Goal: Find specific fact: Find specific fact

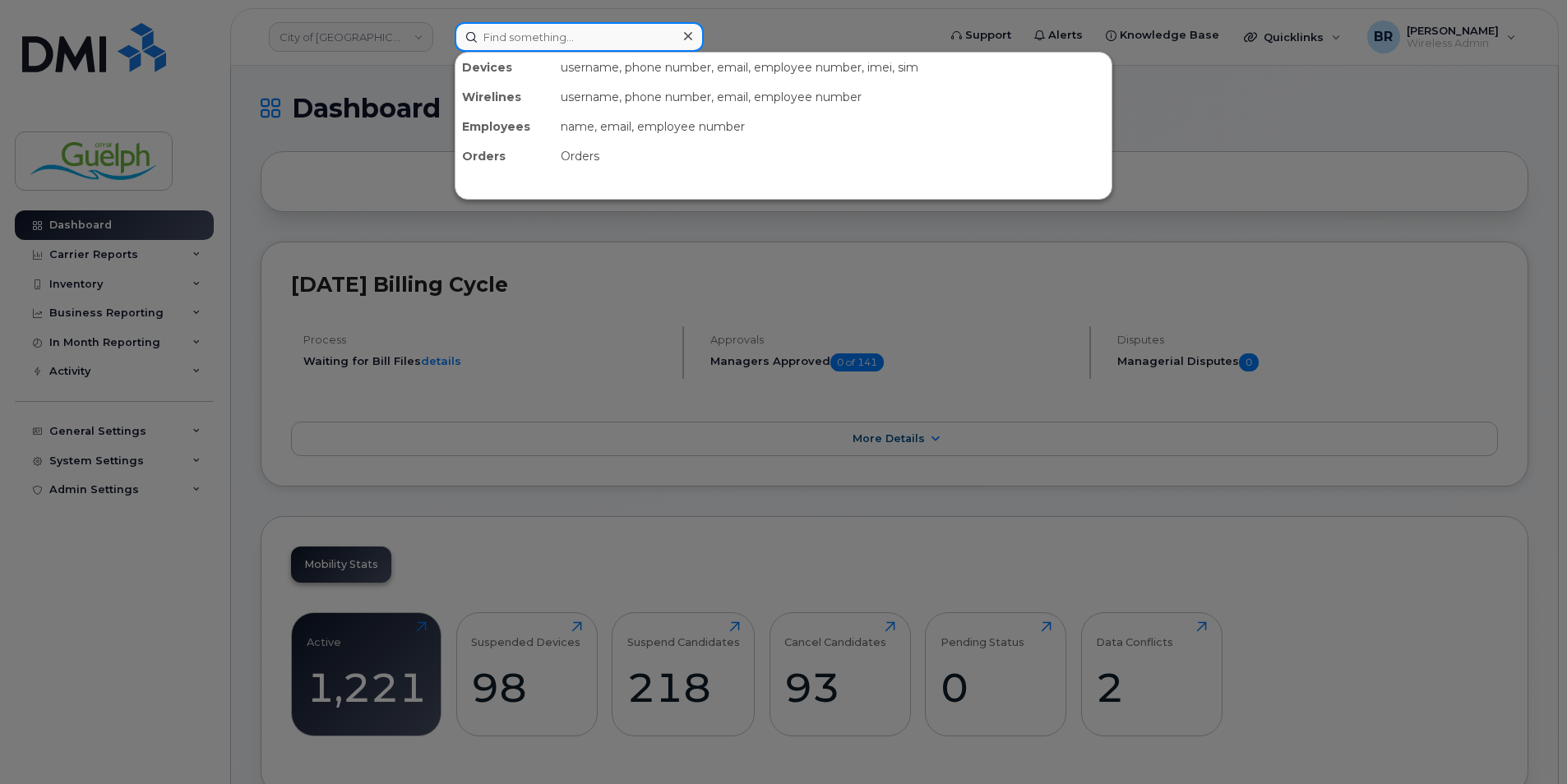
click at [526, 23] on input at bounding box center [580, 37] width 249 height 30
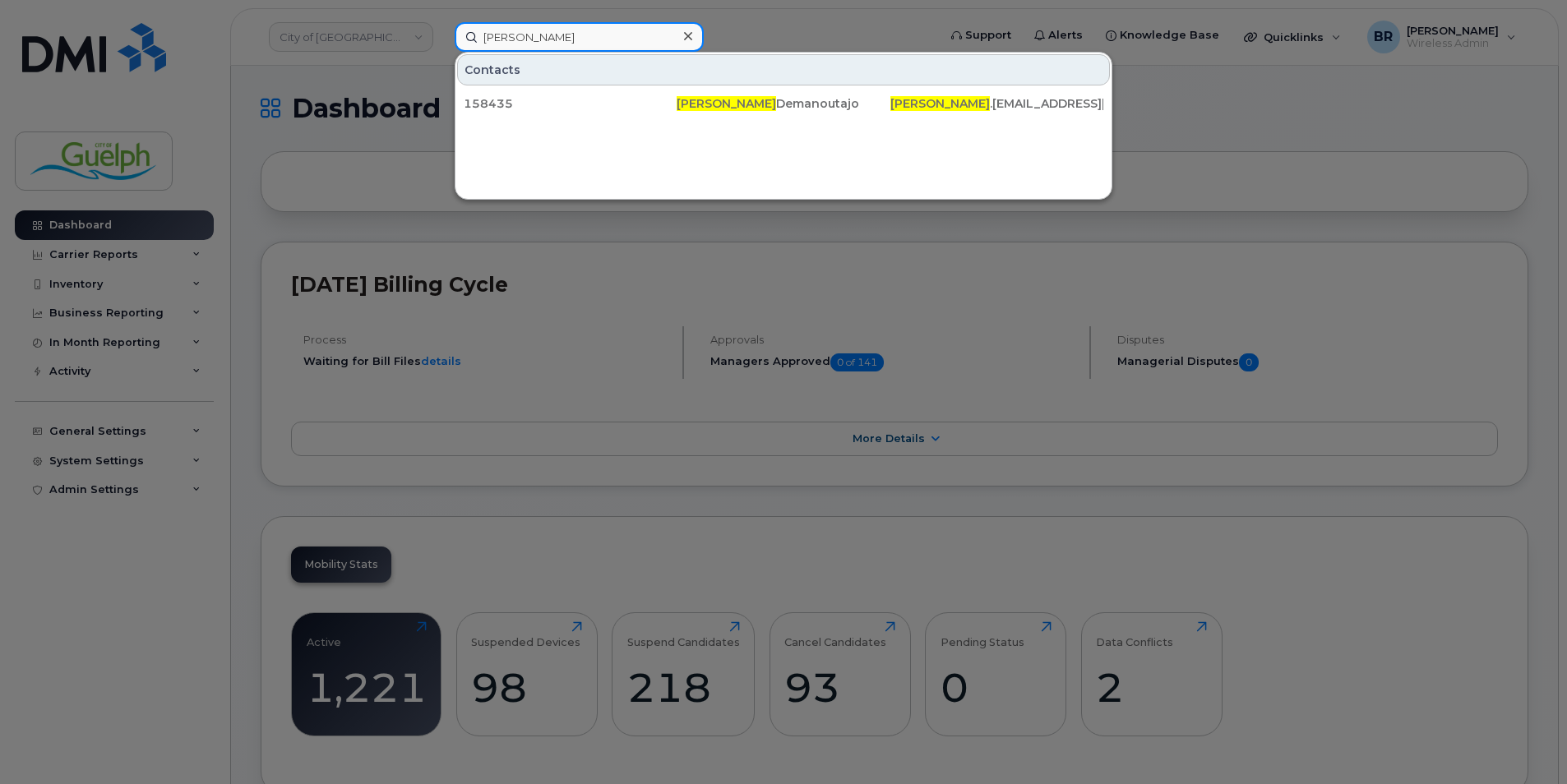
type input "[PERSON_NAME]"
click at [689, 32] on icon at bounding box center [688, 36] width 8 height 13
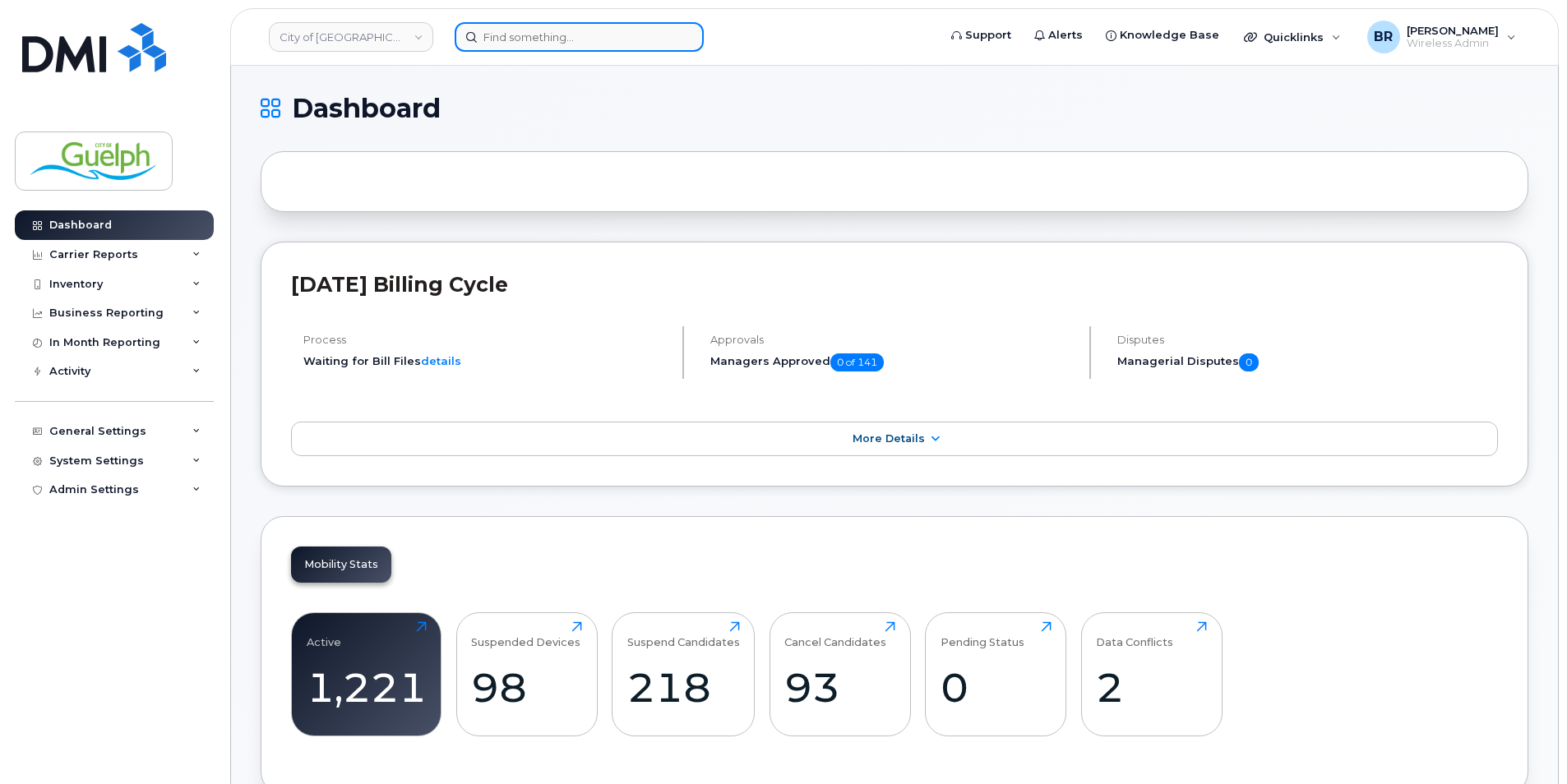
click at [518, 23] on input at bounding box center [580, 37] width 249 height 30
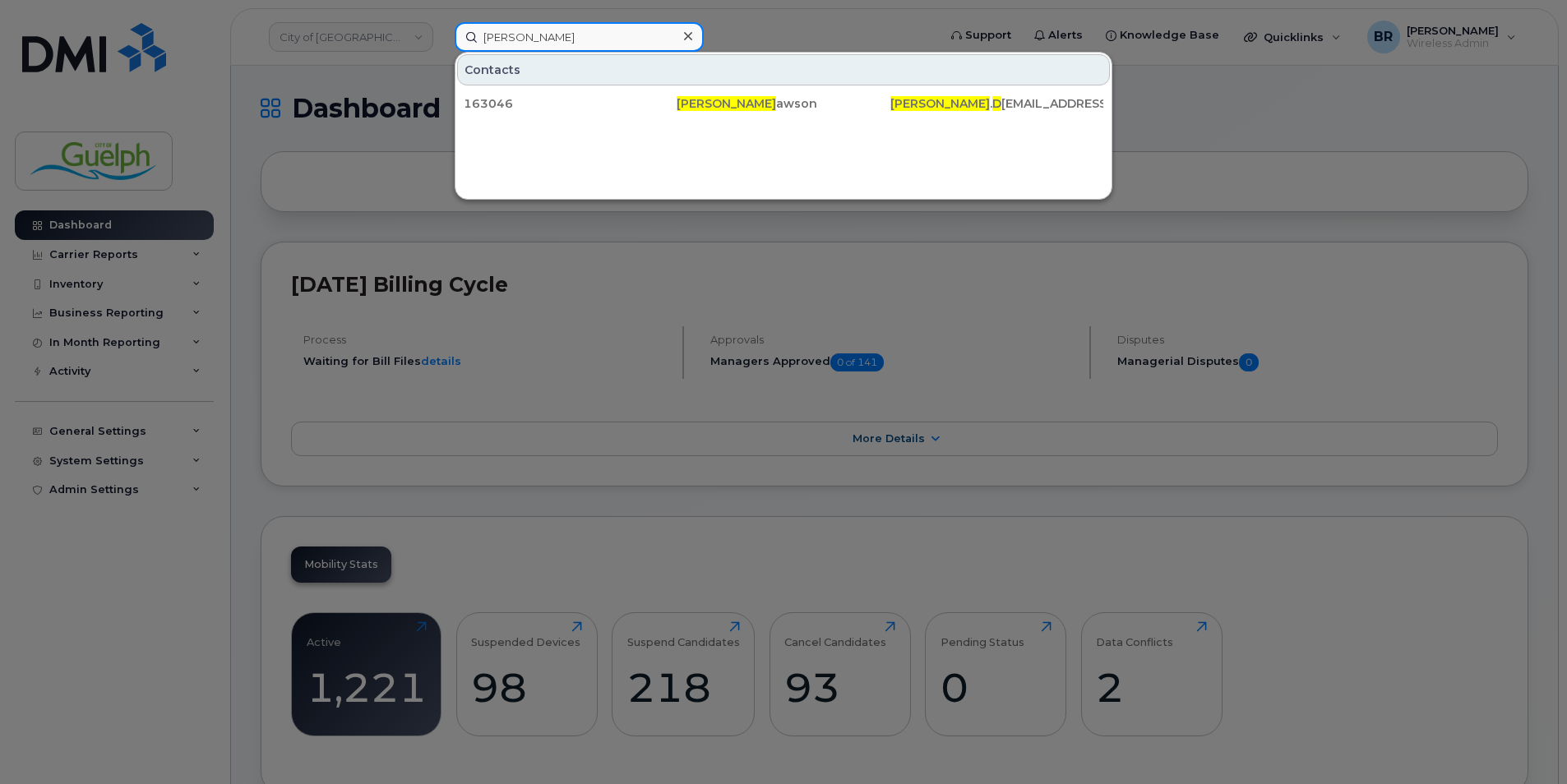
type input "[PERSON_NAME]"
click at [688, 38] on icon at bounding box center [688, 35] width 8 height 8
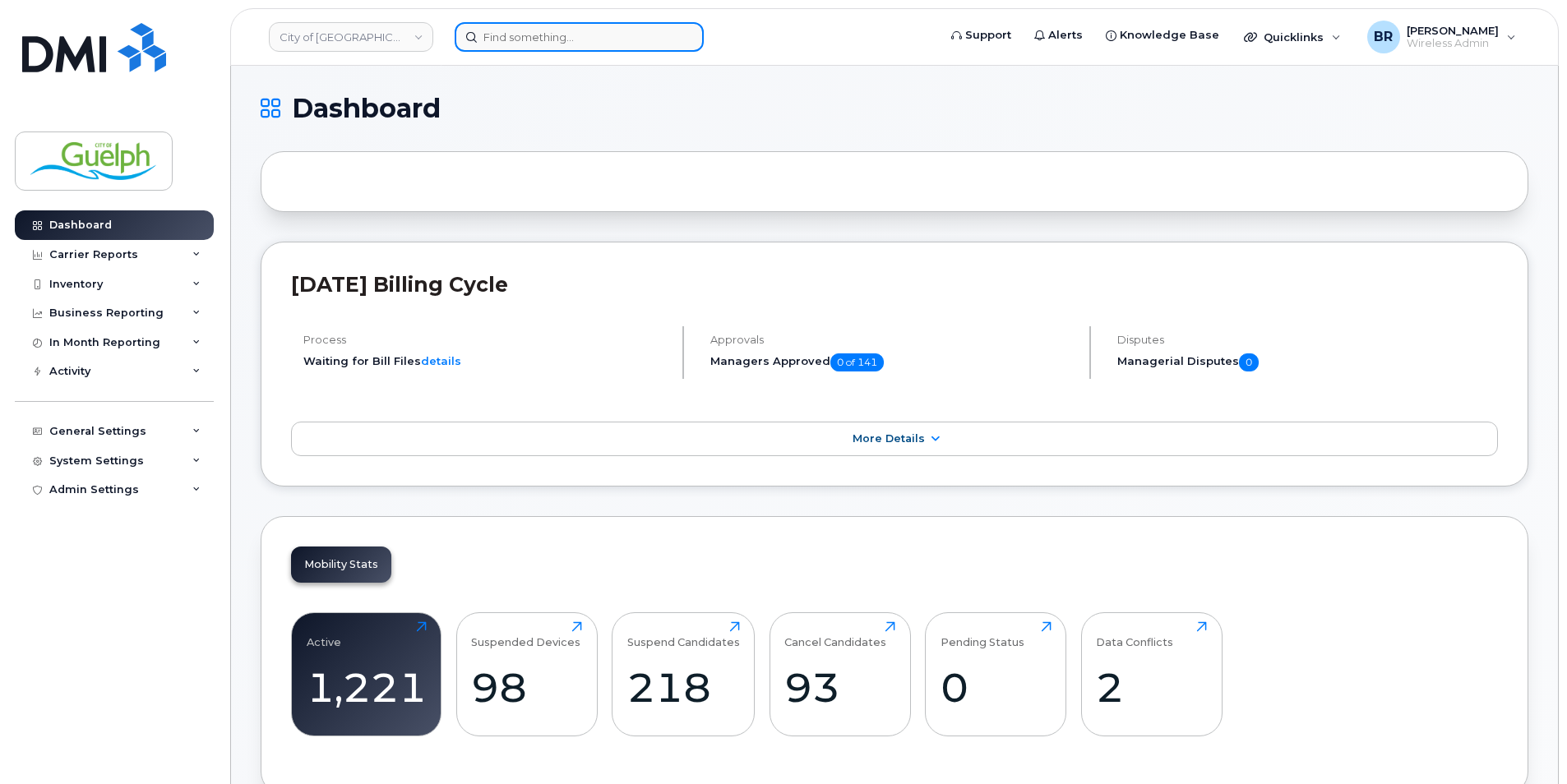
click at [562, 39] on input at bounding box center [580, 37] width 249 height 30
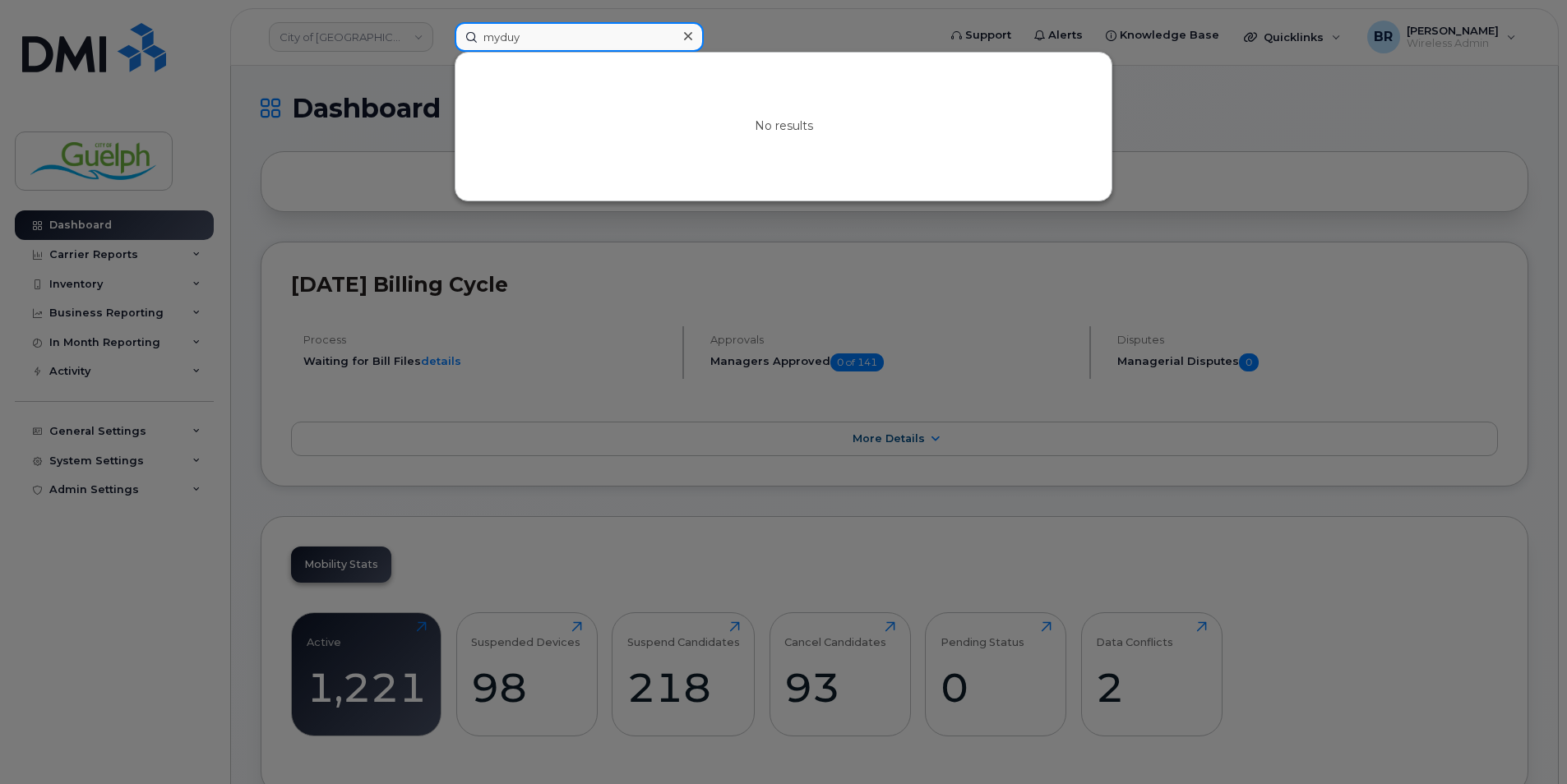
drag, startPoint x: 562, startPoint y: 39, endPoint x: 393, endPoint y: 18, distance: 170.3
click at [442, 22] on div "myduy No results" at bounding box center [690, 37] width 498 height 30
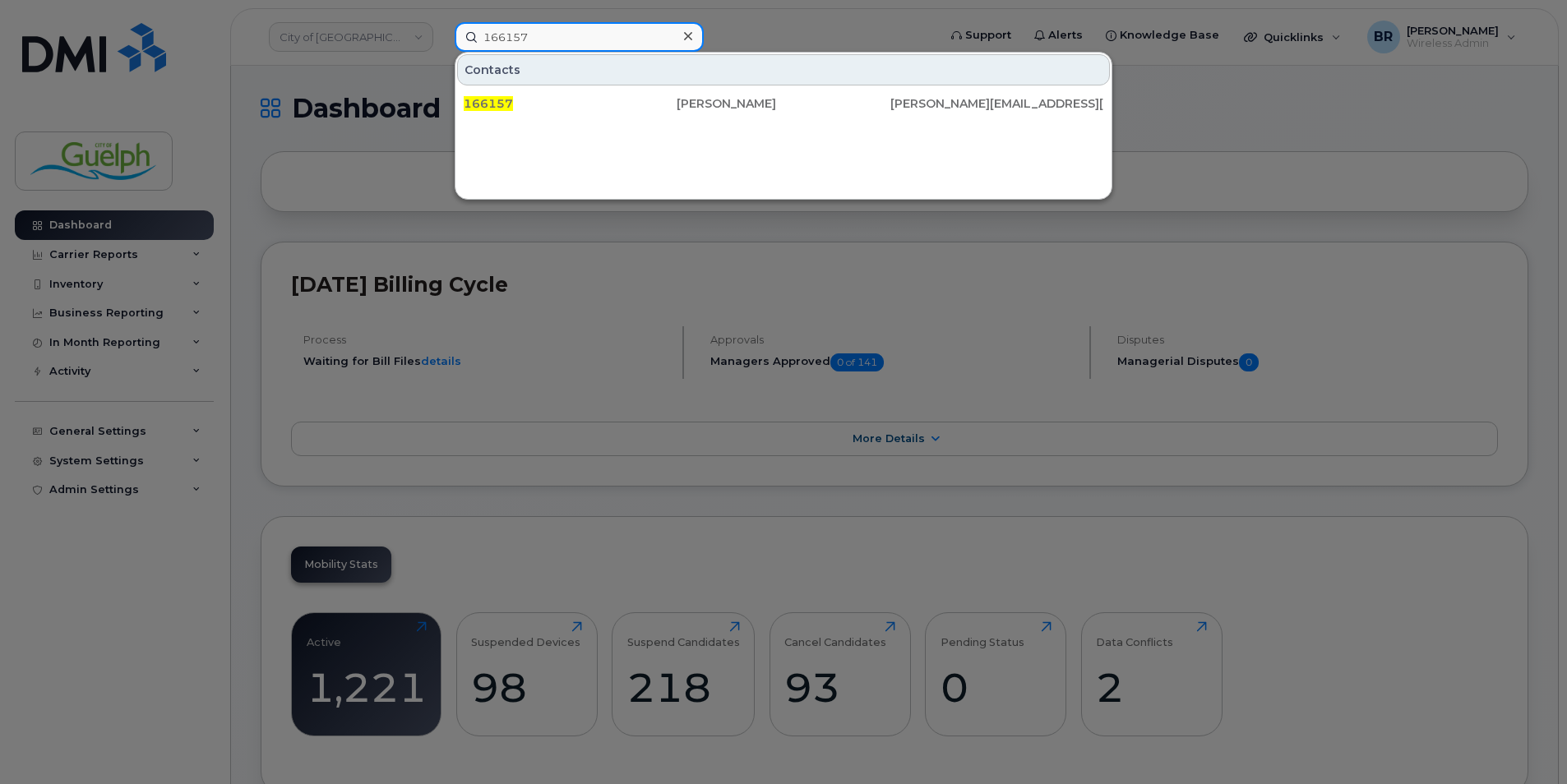
type input "166157"
click at [690, 33] on icon at bounding box center [688, 35] width 8 height 8
